Goal: Transaction & Acquisition: Purchase product/service

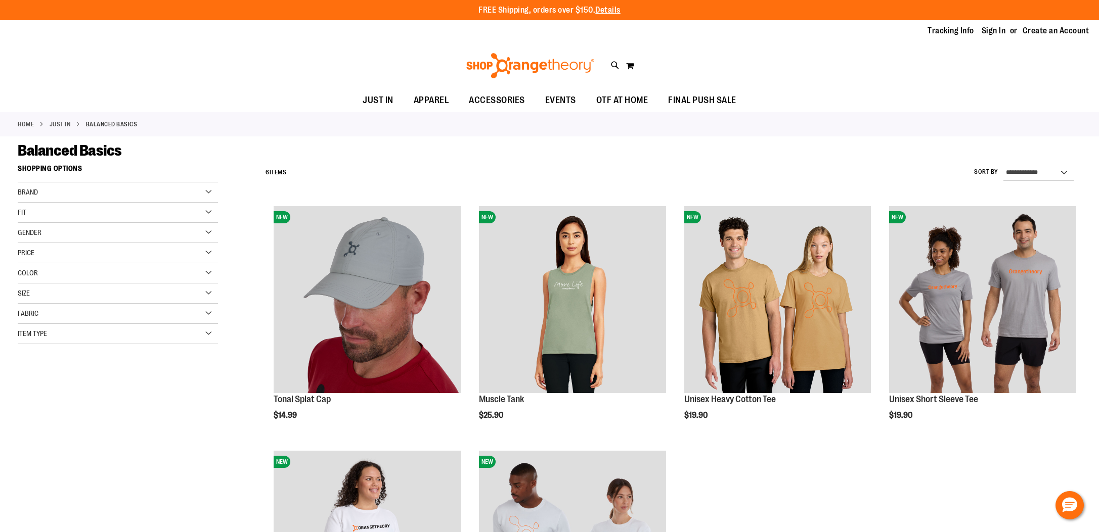
type input "**********"
click at [49, 335] on div "Item Type" at bounding box center [118, 334] width 200 height 20
click at [63, 186] on div "Brand" at bounding box center [118, 193] width 200 height 20
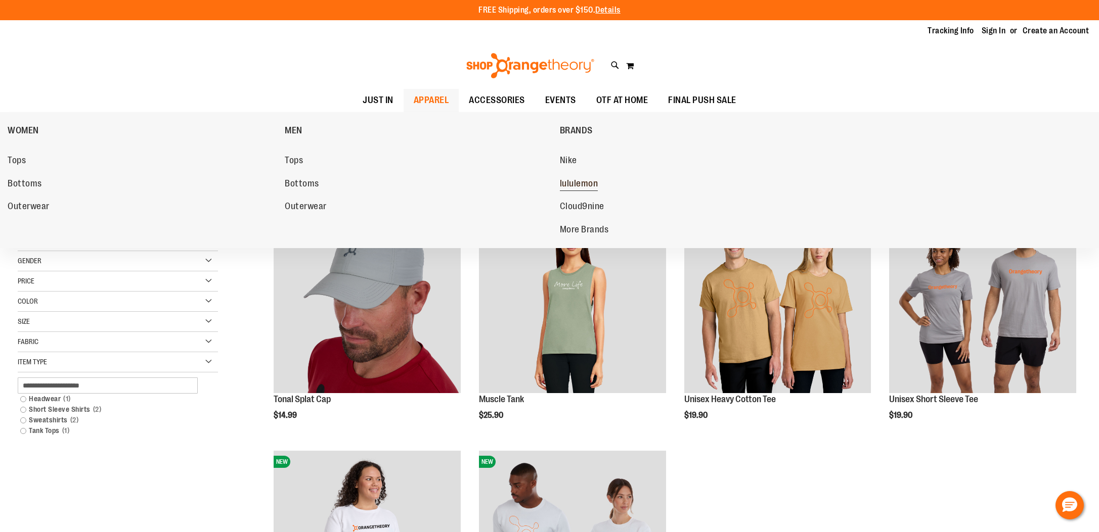
click at [573, 187] on span "lululemon" at bounding box center [579, 184] width 38 height 13
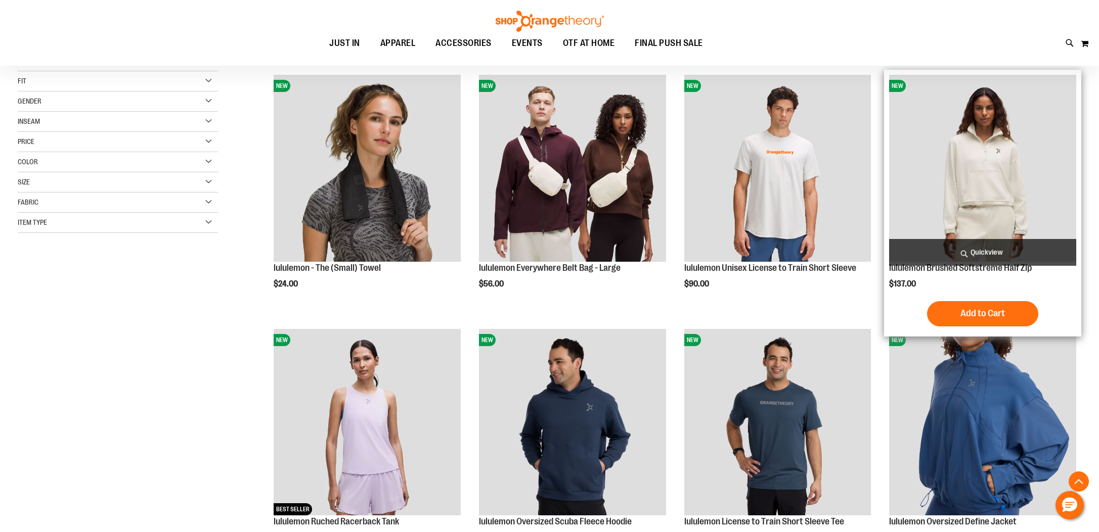
scroll to position [303, 0]
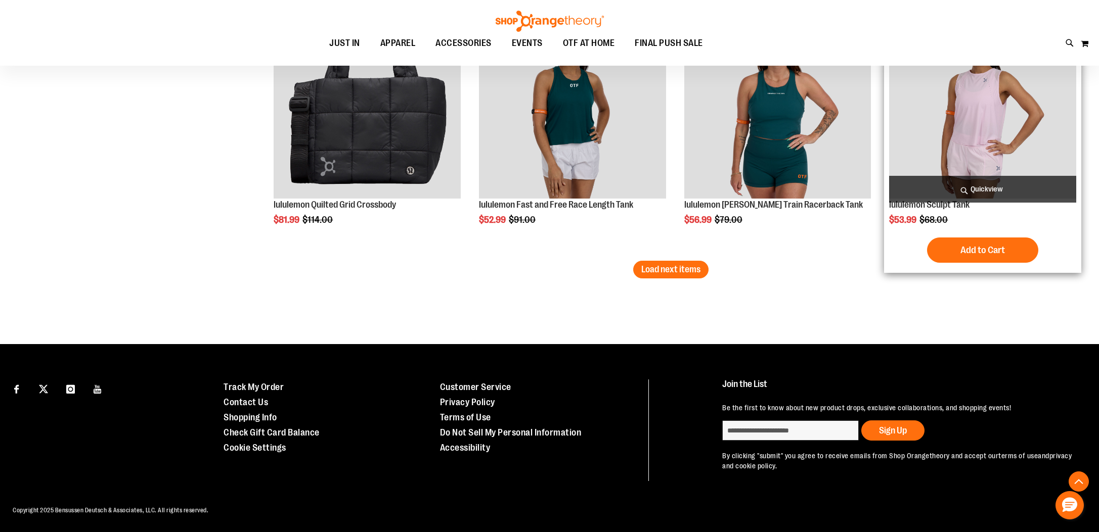
scroll to position [2228, 0]
